Goal: Task Accomplishment & Management: Manage account settings

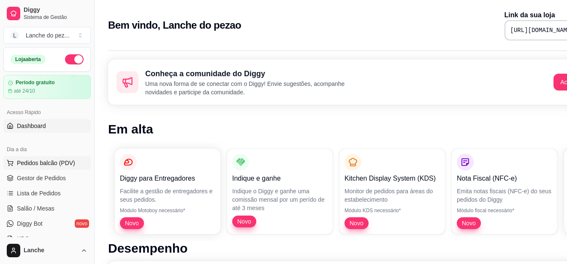
click at [47, 161] on span "Pedidos balcão (PDV)" at bounding box center [46, 163] width 58 height 8
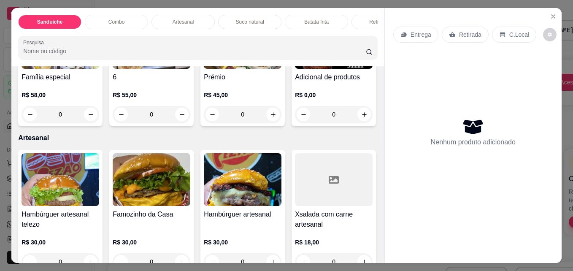
scroll to position [977, 0]
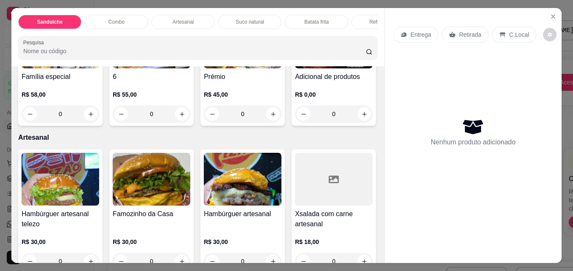
type input "1"
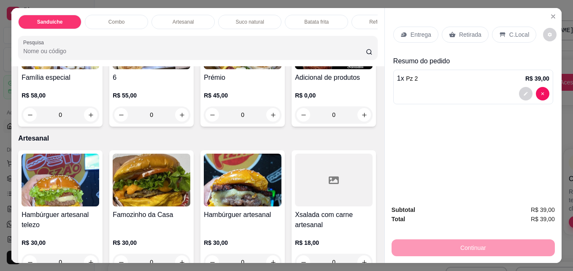
click at [413, 34] on p "Entrega" at bounding box center [420, 34] width 21 height 8
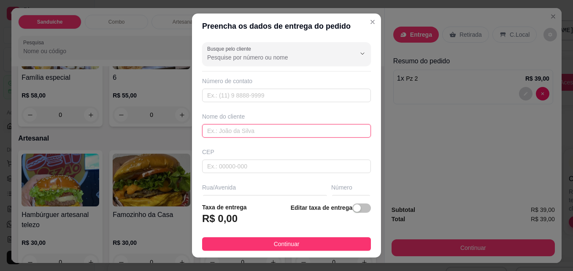
click at [284, 135] on input "text" at bounding box center [286, 130] width 169 height 13
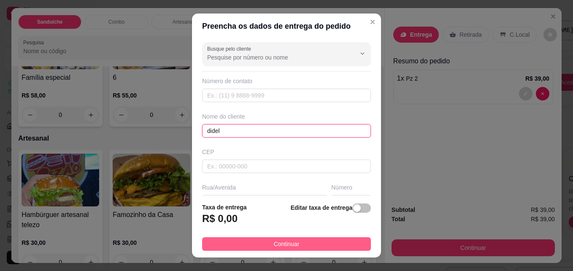
type input "didel"
click at [274, 239] on span "Continuar" at bounding box center [287, 243] width 26 height 9
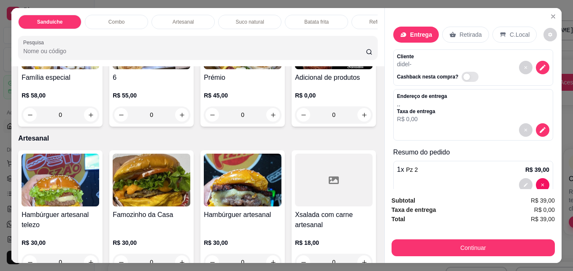
scroll to position [19, 0]
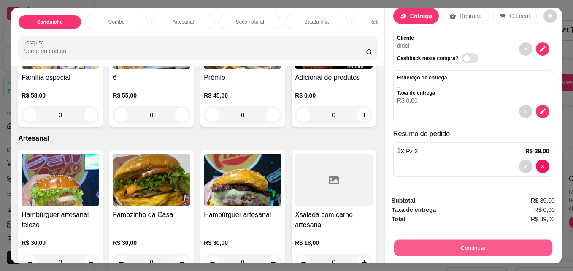
click at [478, 240] on button "Continuar" at bounding box center [473, 247] width 158 height 16
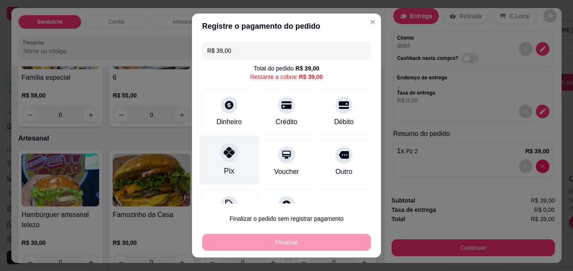
click at [224, 159] on div at bounding box center [229, 152] width 19 height 19
type input "R$ 0,00"
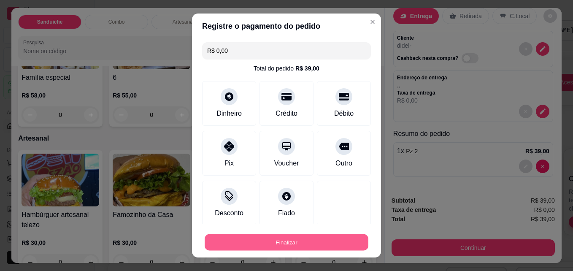
click at [246, 243] on button "Finalizar" at bounding box center [287, 242] width 164 height 16
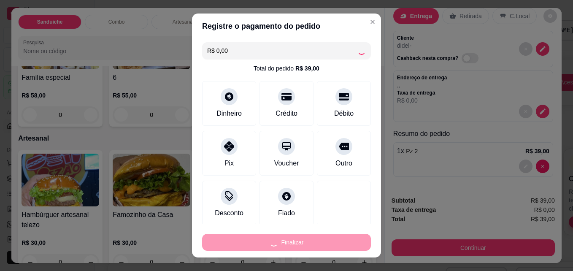
type input "0"
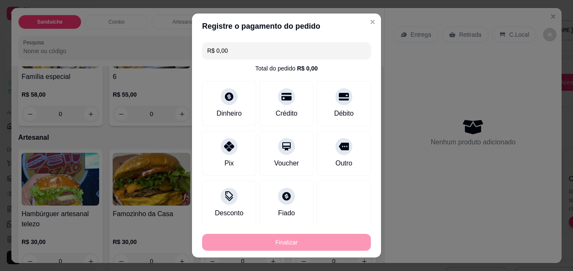
type input "-R$ 39,00"
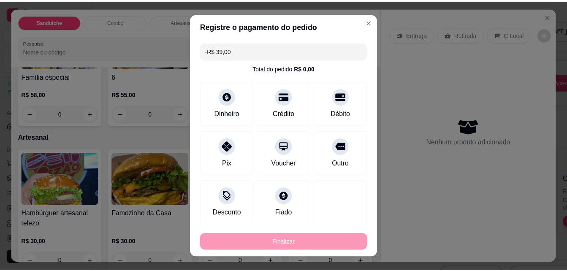
scroll to position [0, 0]
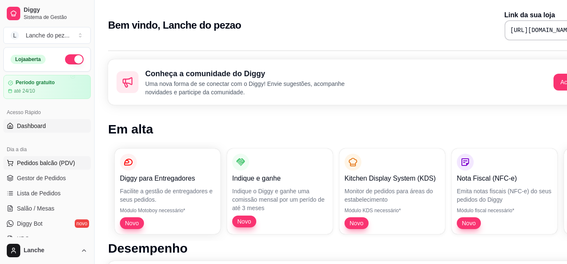
click at [45, 163] on span "Pedidos balcão (PDV)" at bounding box center [46, 163] width 58 height 8
click at [28, 176] on span "Gestor de Pedidos" at bounding box center [41, 178] width 49 height 8
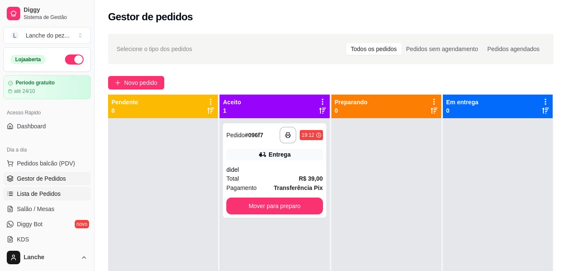
click at [31, 193] on span "Lista de Pedidos" at bounding box center [39, 193] width 44 height 8
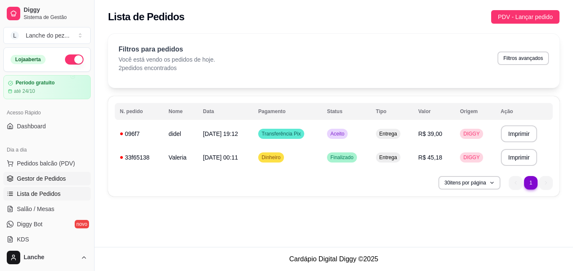
click at [36, 176] on span "Gestor de Pedidos" at bounding box center [41, 178] width 49 height 8
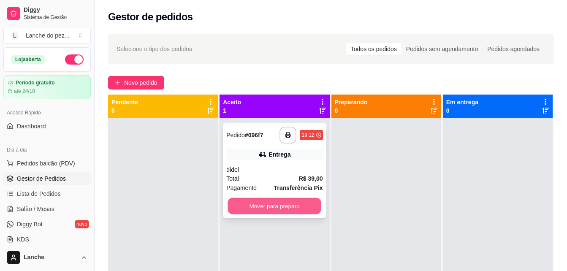
click at [281, 201] on button "Mover para preparo" at bounding box center [274, 206] width 93 height 16
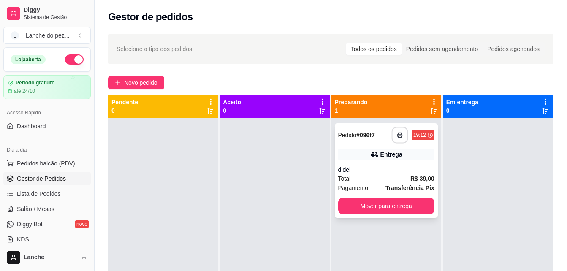
click at [391, 134] on button "button" at bounding box center [399, 135] width 16 height 16
click at [396, 132] on button "button" at bounding box center [399, 135] width 16 height 16
click at [53, 164] on span "Pedidos balcão (PDV)" at bounding box center [46, 163] width 58 height 8
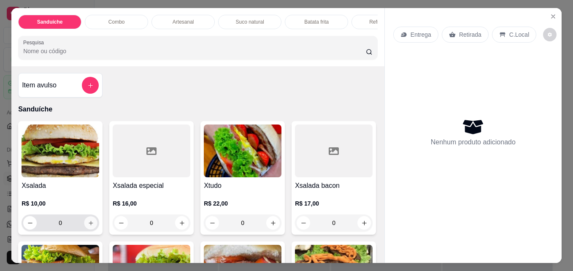
click at [89, 225] on icon "increase-product-quantity" at bounding box center [91, 223] width 4 height 4
type input "1"
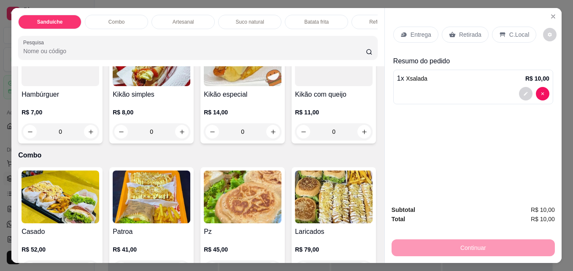
scroll to position [589, 0]
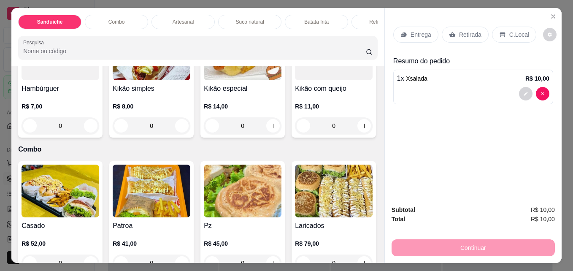
click at [361, 9] on icon "increase-product-quantity" at bounding box center [364, 6] width 6 height 6
type input "1"
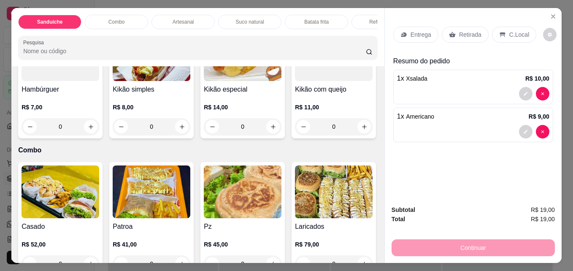
click at [512, 32] on p "C.Local" at bounding box center [519, 34] width 20 height 8
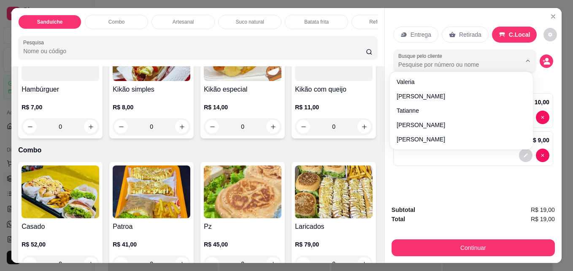
click at [493, 63] on input "Busque pelo cliente" at bounding box center [452, 64] width 109 height 8
click at [545, 58] on circle "decrease-product-quantity" at bounding box center [546, 59] width 3 height 3
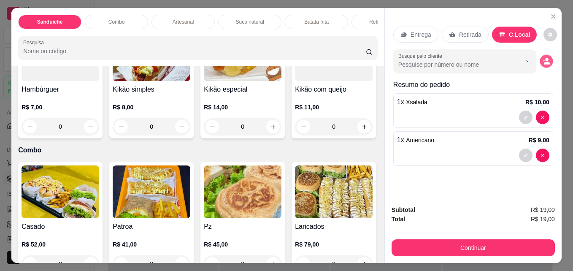
click at [545, 58] on circle "decrease-product-quantity" at bounding box center [546, 59] width 3 height 3
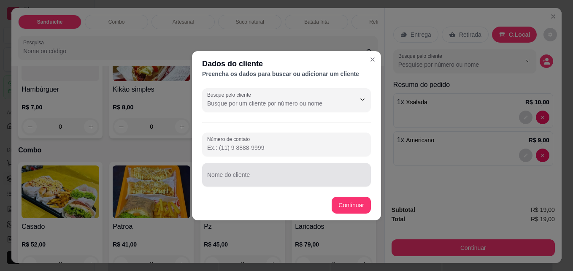
click at [310, 173] on div at bounding box center [286, 174] width 159 height 17
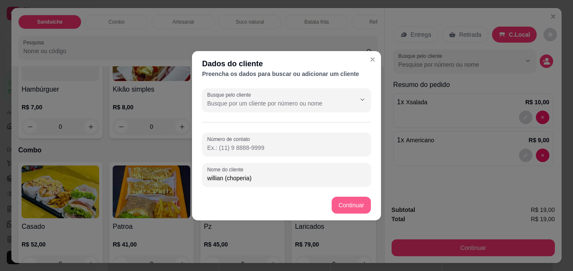
type input "willian (choperia)"
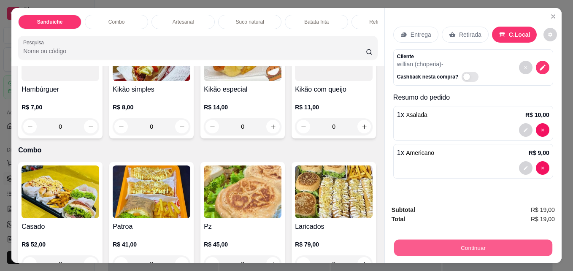
click at [468, 239] on button "Continuar" at bounding box center [473, 247] width 158 height 16
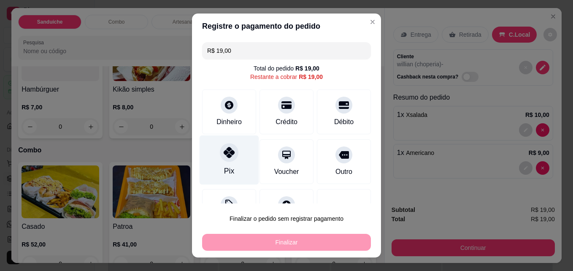
click at [224, 156] on icon at bounding box center [229, 152] width 11 height 11
type input "R$ 0,00"
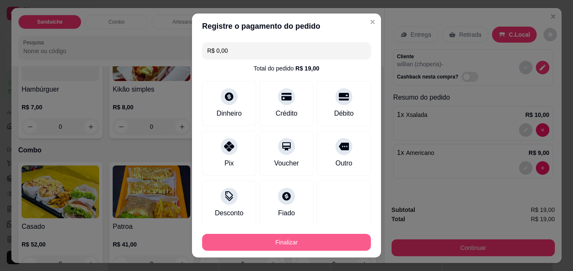
click at [242, 243] on button "Finalizar" at bounding box center [286, 242] width 169 height 17
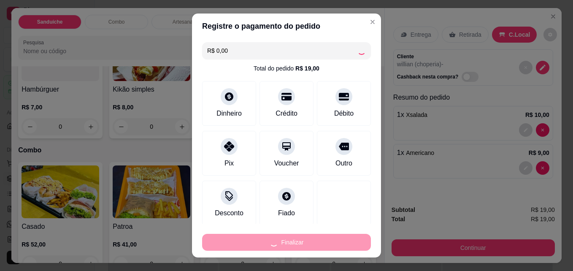
type input "0"
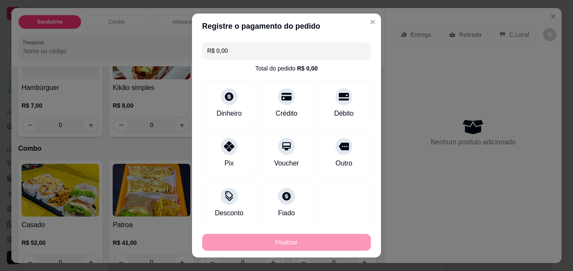
type input "-R$ 19,00"
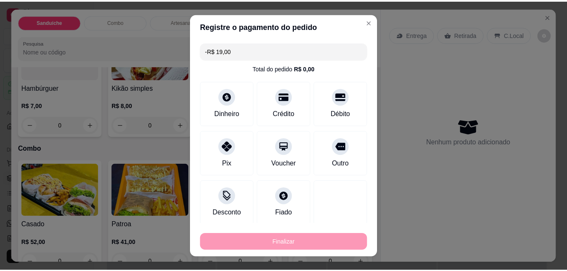
scroll to position [588, 0]
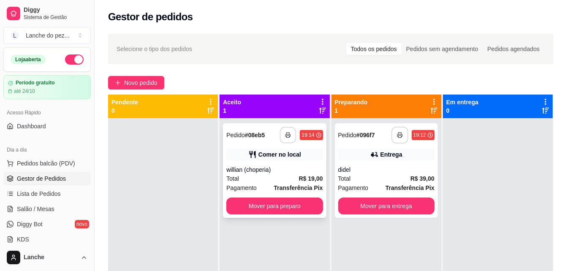
click at [287, 133] on polyline "button" at bounding box center [287, 133] width 3 height 2
click at [287, 132] on button "button" at bounding box center [287, 135] width 17 height 17
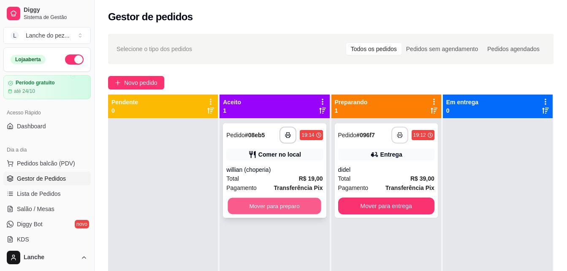
click at [285, 203] on button "Mover para preparo" at bounding box center [274, 206] width 93 height 16
